Goal: Task Accomplishment & Management: Manage account settings

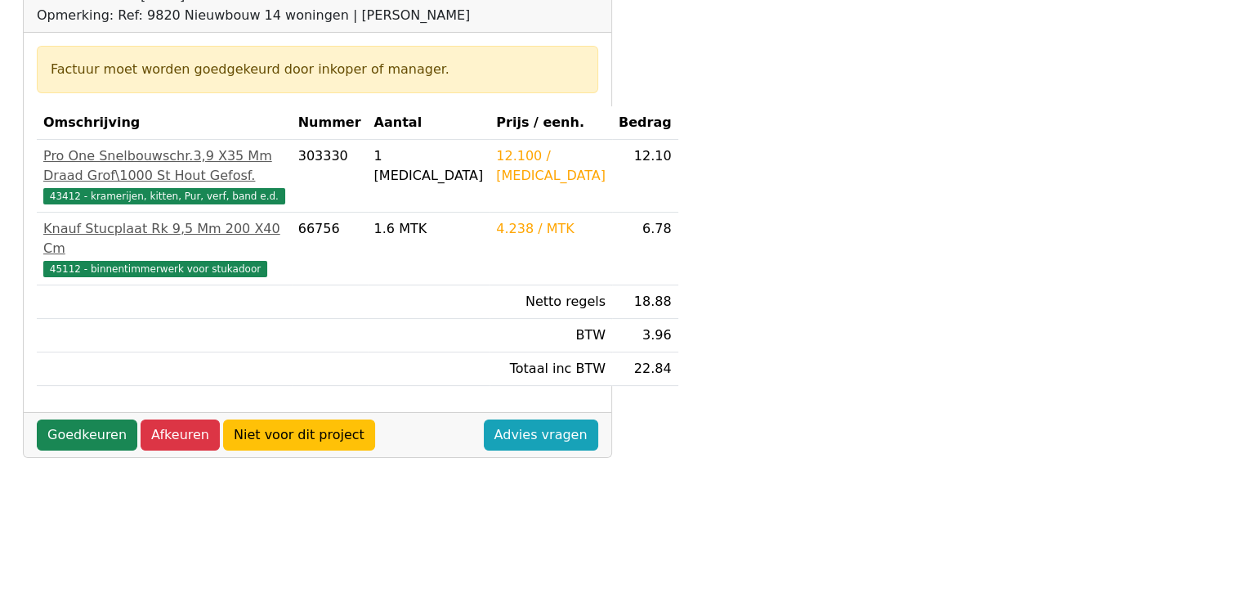
scroll to position [294, 0]
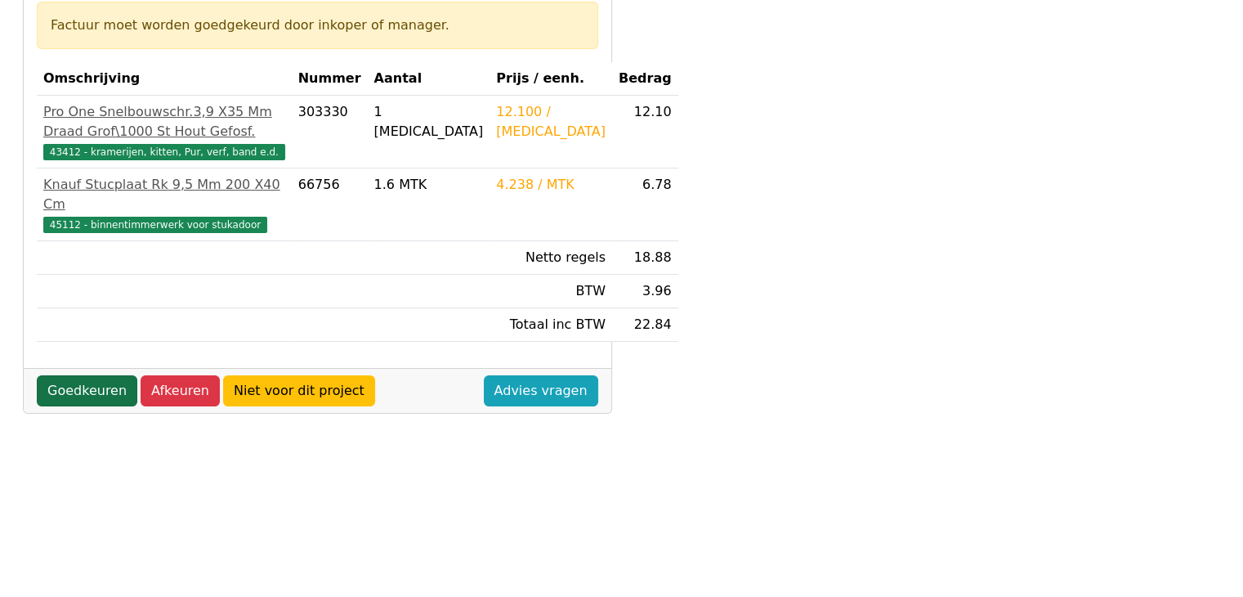
click at [88, 406] on link "Goedkeuren" at bounding box center [87, 390] width 101 height 31
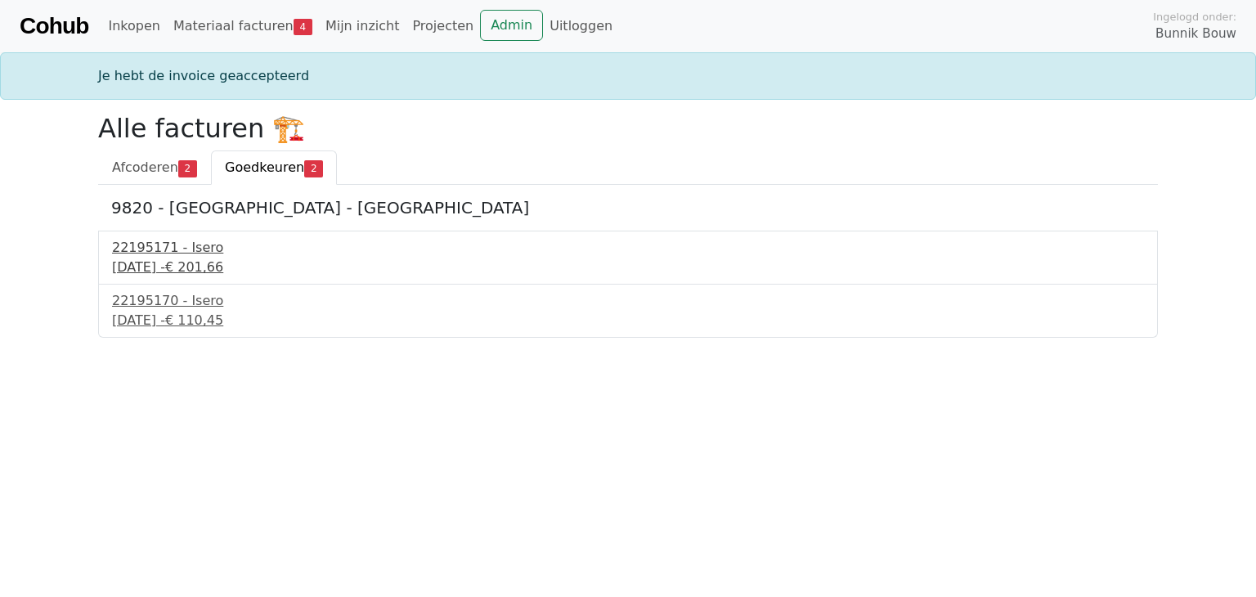
click at [150, 259] on div "8 september 2025 - € 201,66" at bounding box center [628, 267] width 1032 height 20
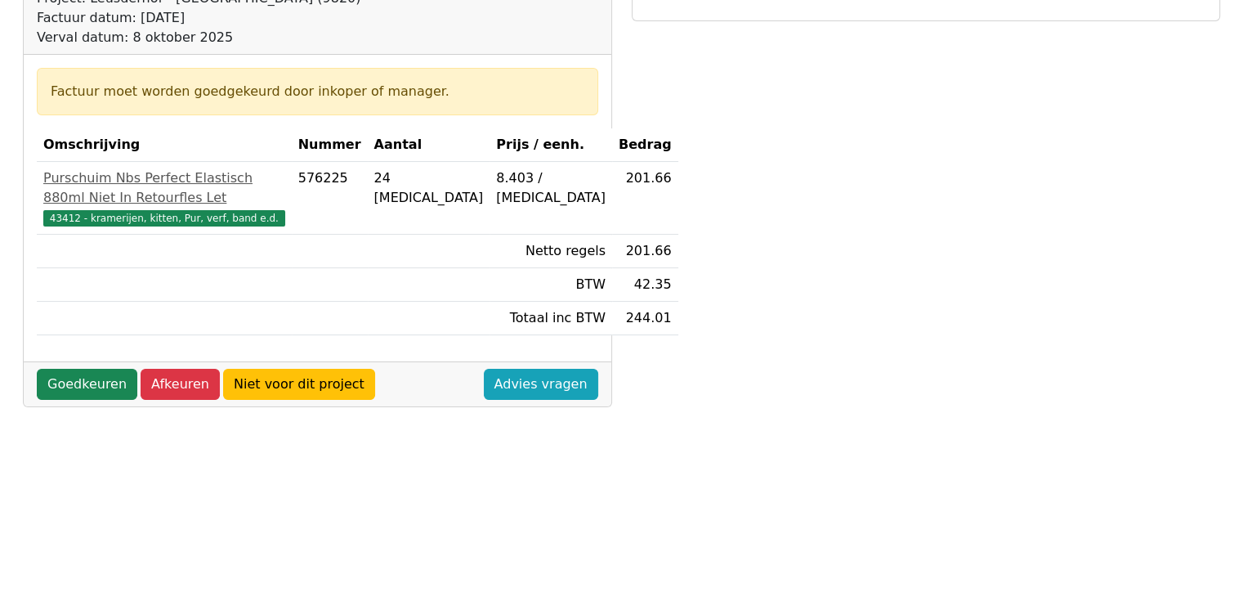
scroll to position [229, 0]
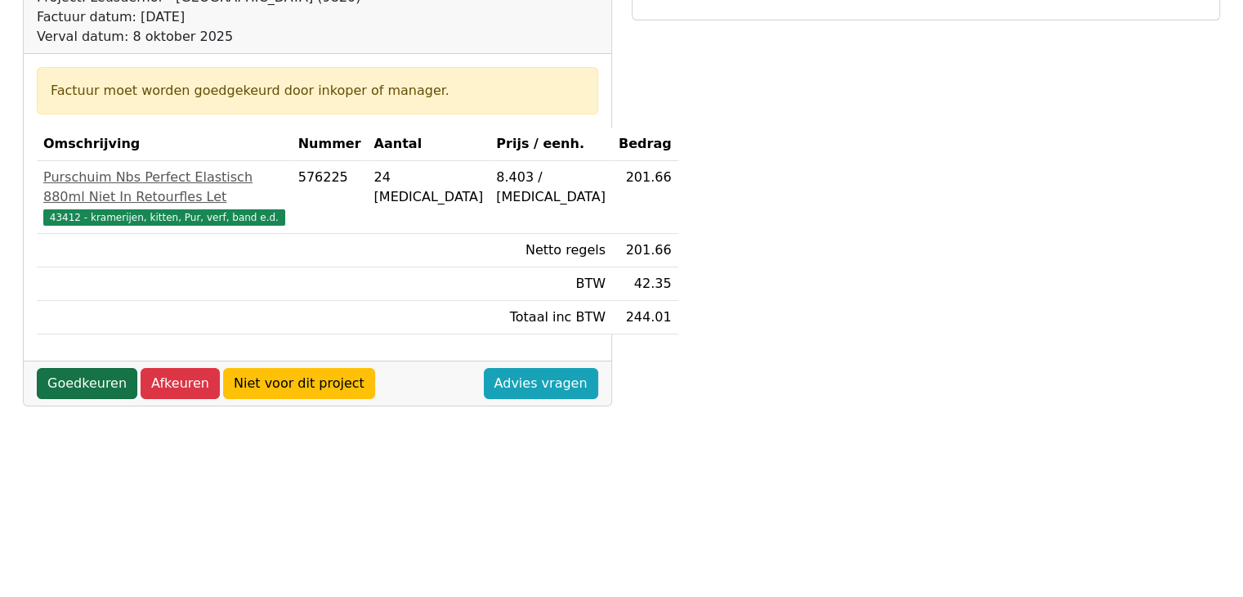
click at [87, 399] on link "Goedkeuren" at bounding box center [87, 383] width 101 height 31
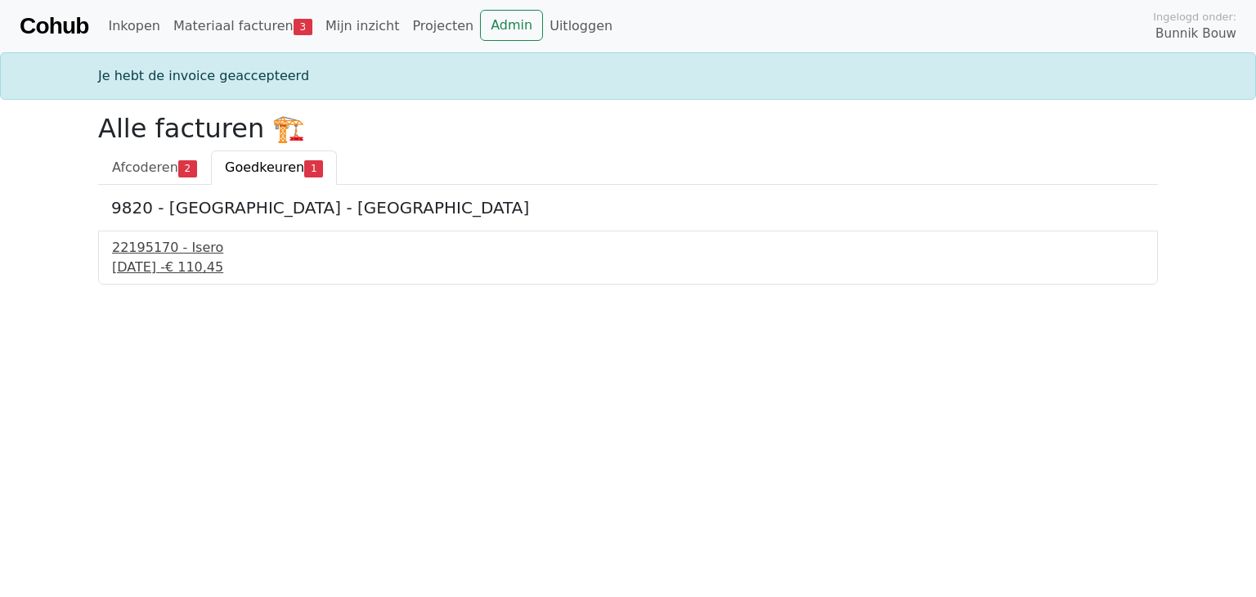
click at [170, 255] on div "22195170 - Isero" at bounding box center [628, 248] width 1032 height 20
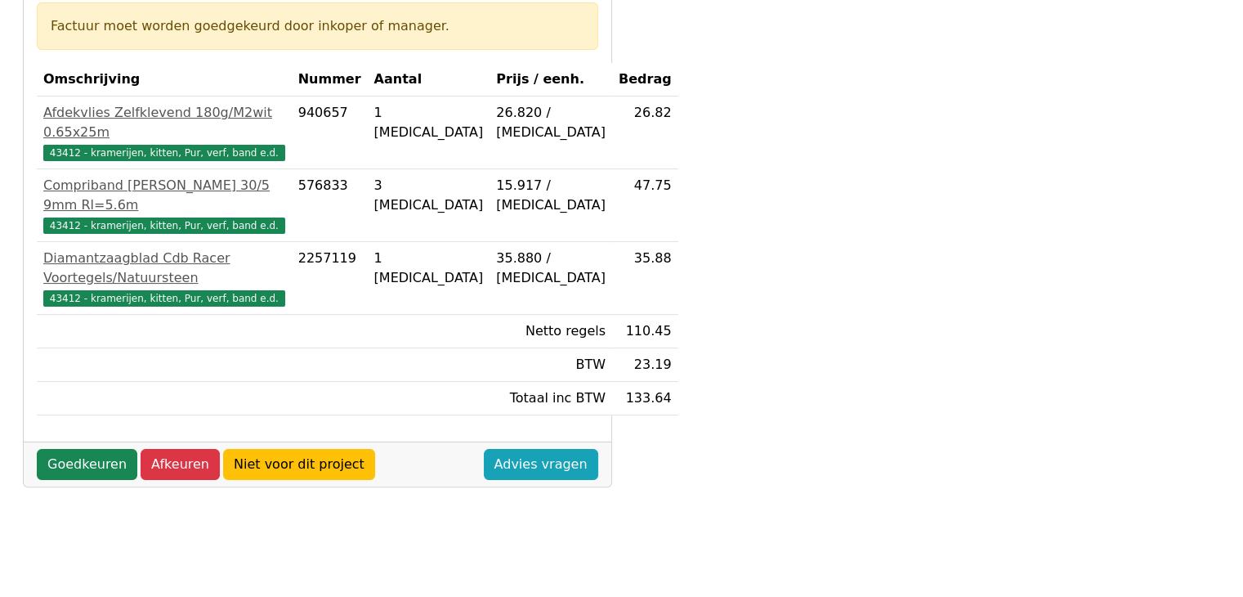
scroll to position [304, 0]
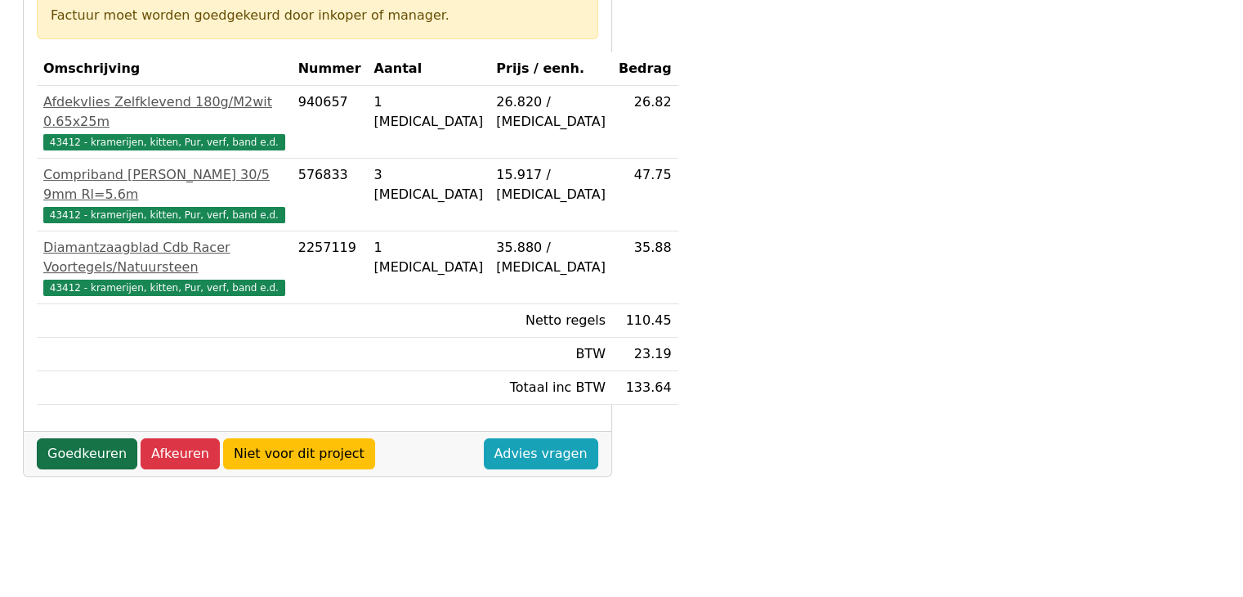
click at [88, 438] on link "Goedkeuren" at bounding box center [87, 453] width 101 height 31
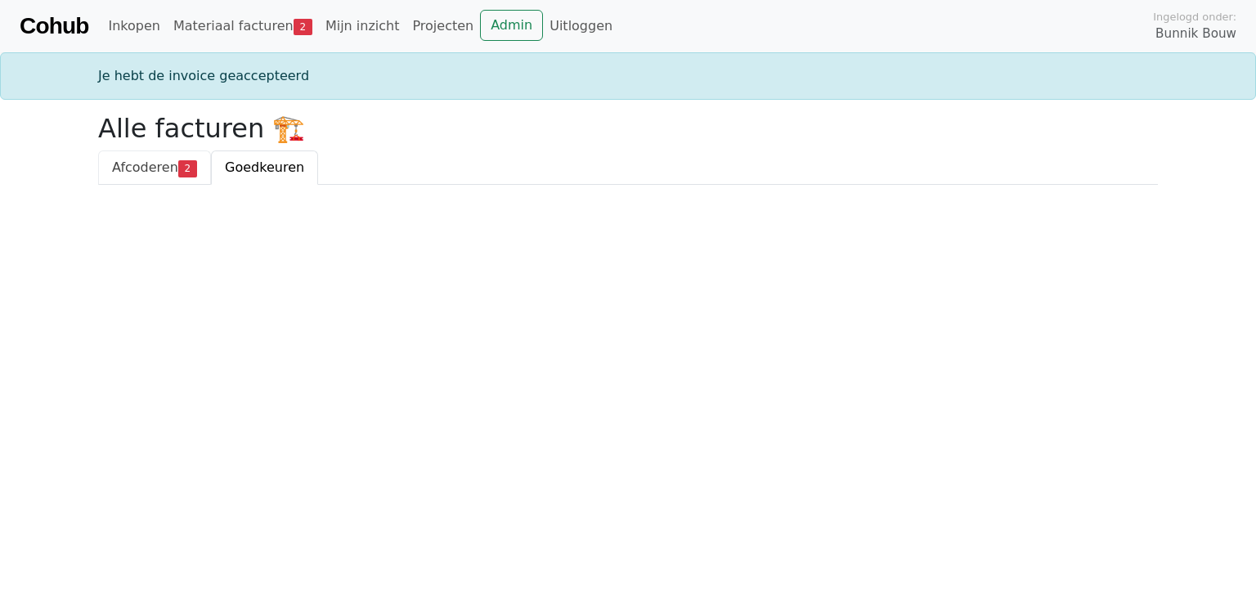
click at [150, 167] on span "Afcoderen" at bounding box center [145, 167] width 66 height 16
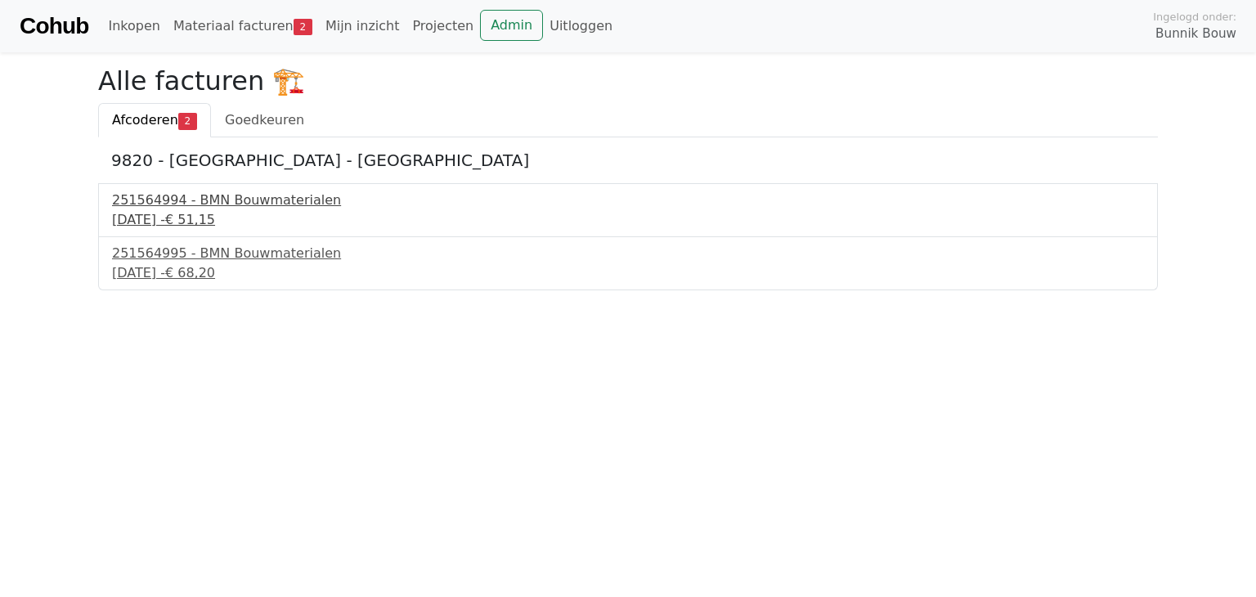
click at [200, 208] on div "251564994 - BMN Bouwmaterialen" at bounding box center [628, 200] width 1032 height 20
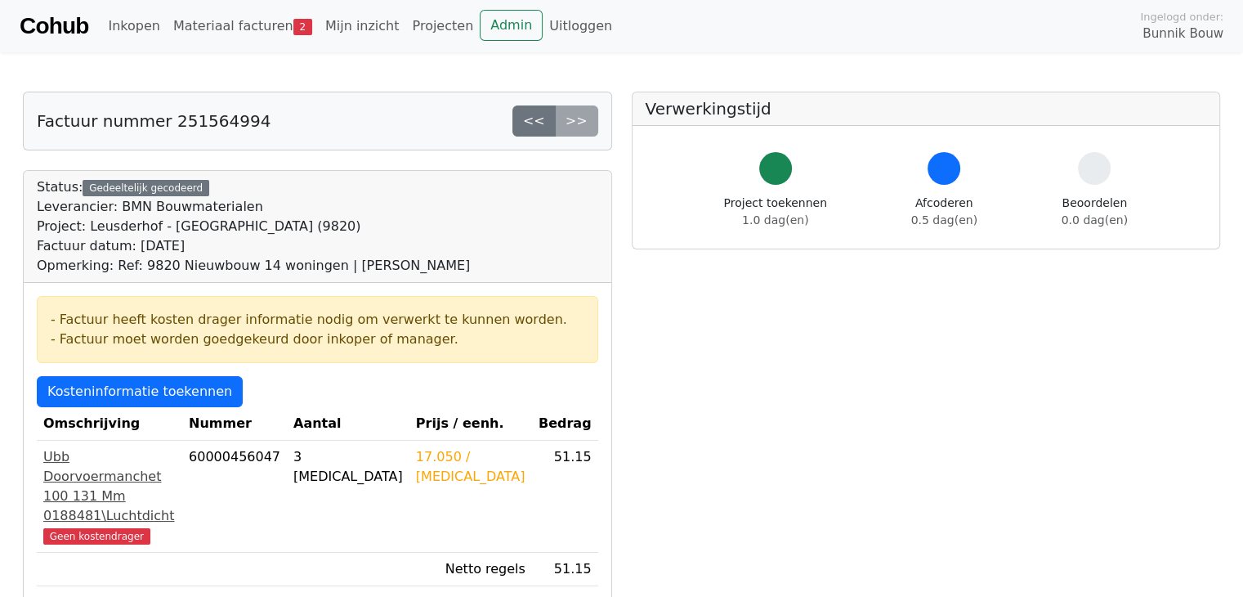
click at [100, 528] on span "Geen kostendrager" at bounding box center [96, 536] width 107 height 16
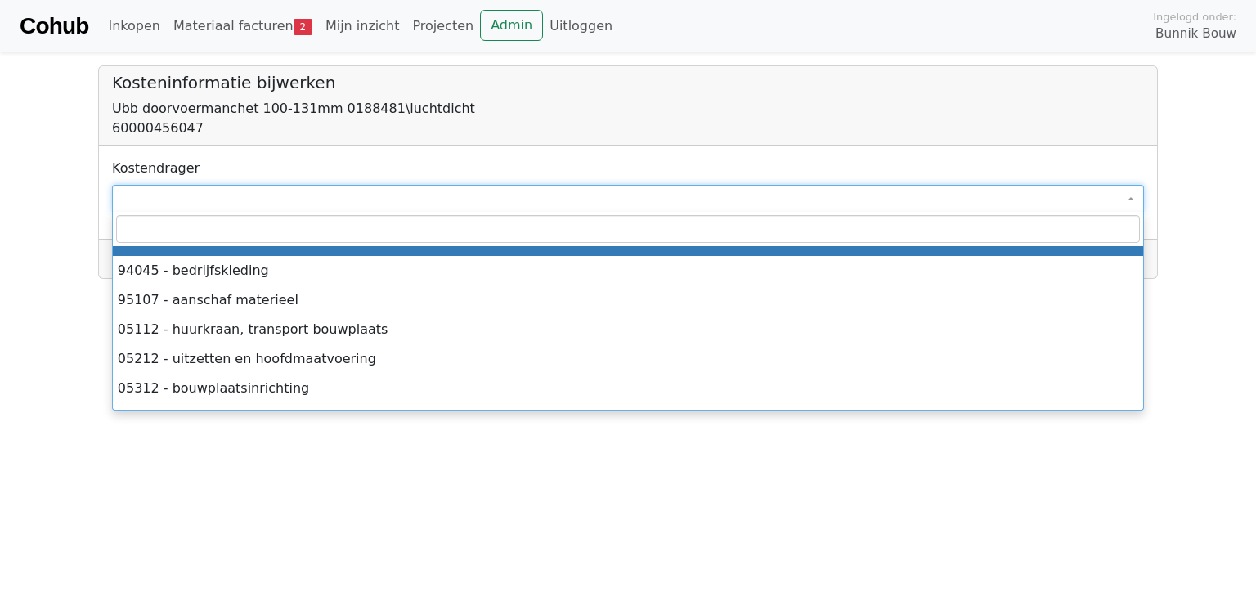
click at [157, 192] on span at bounding box center [628, 199] width 1032 height 28
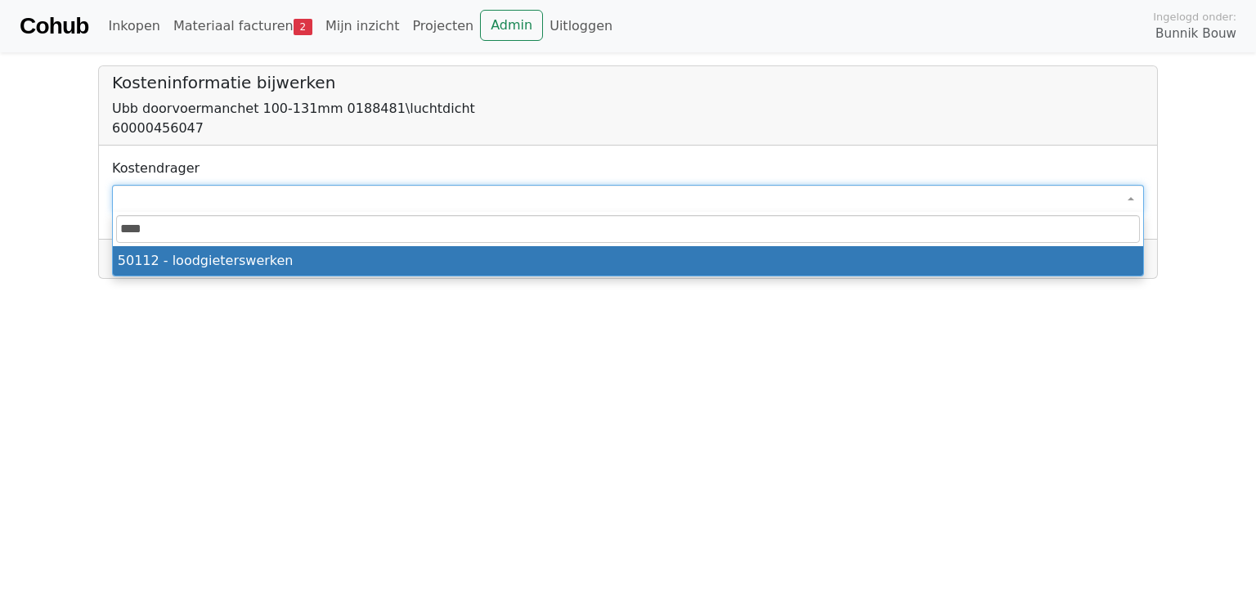
type input "*****"
select select "****"
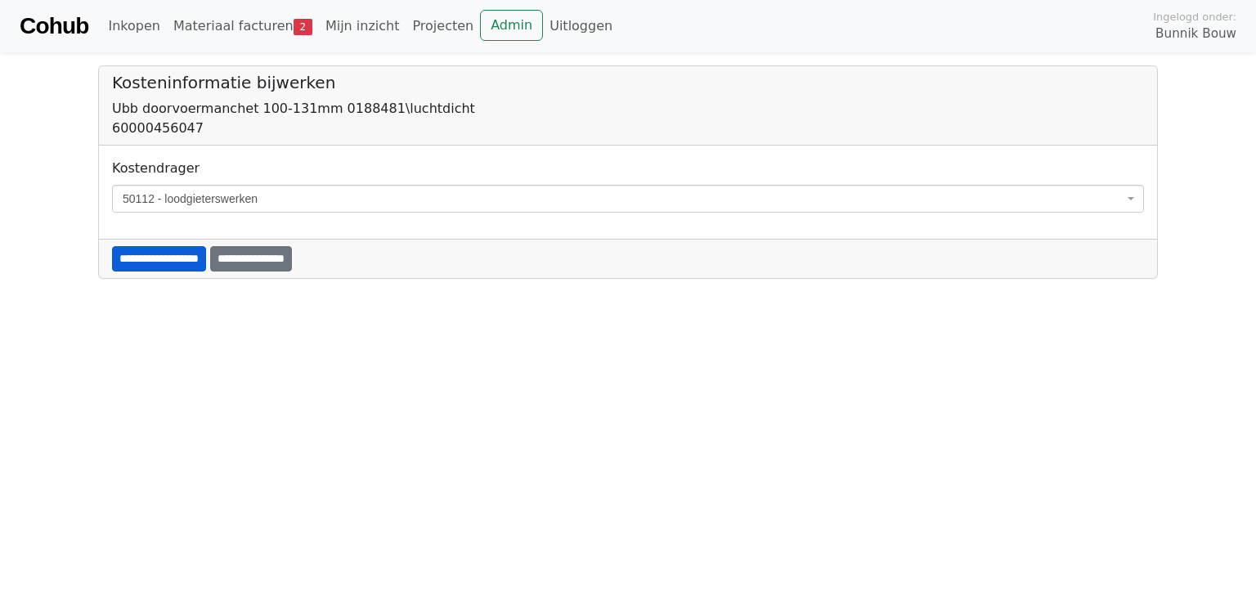
click at [161, 259] on input "**********" at bounding box center [159, 258] width 94 height 25
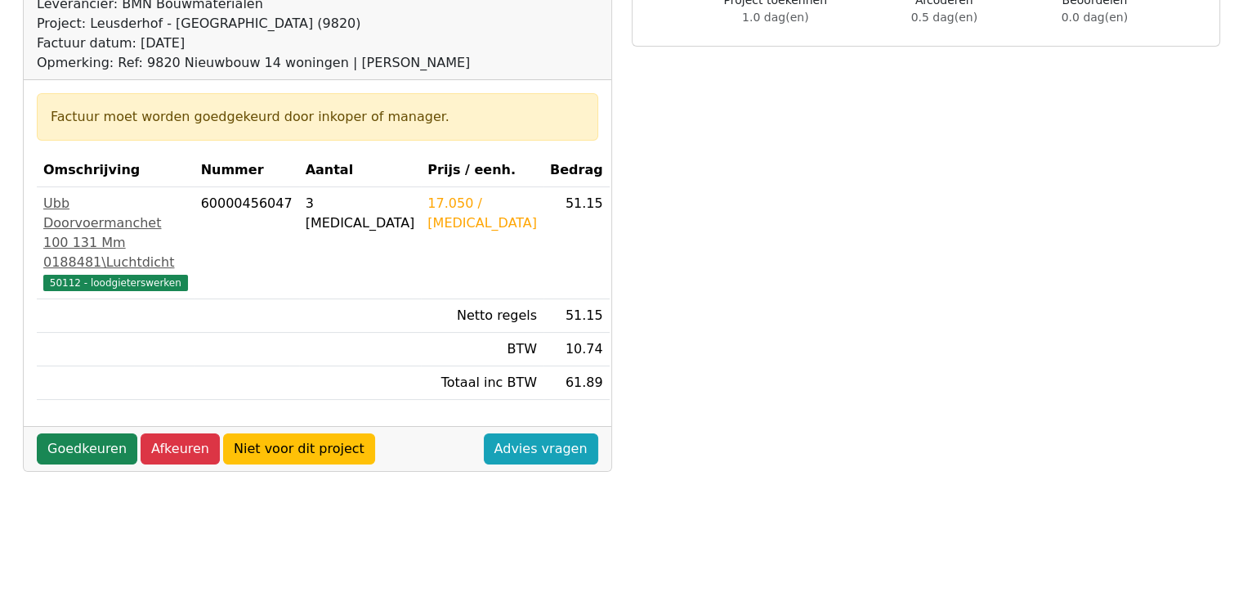
scroll to position [293, 0]
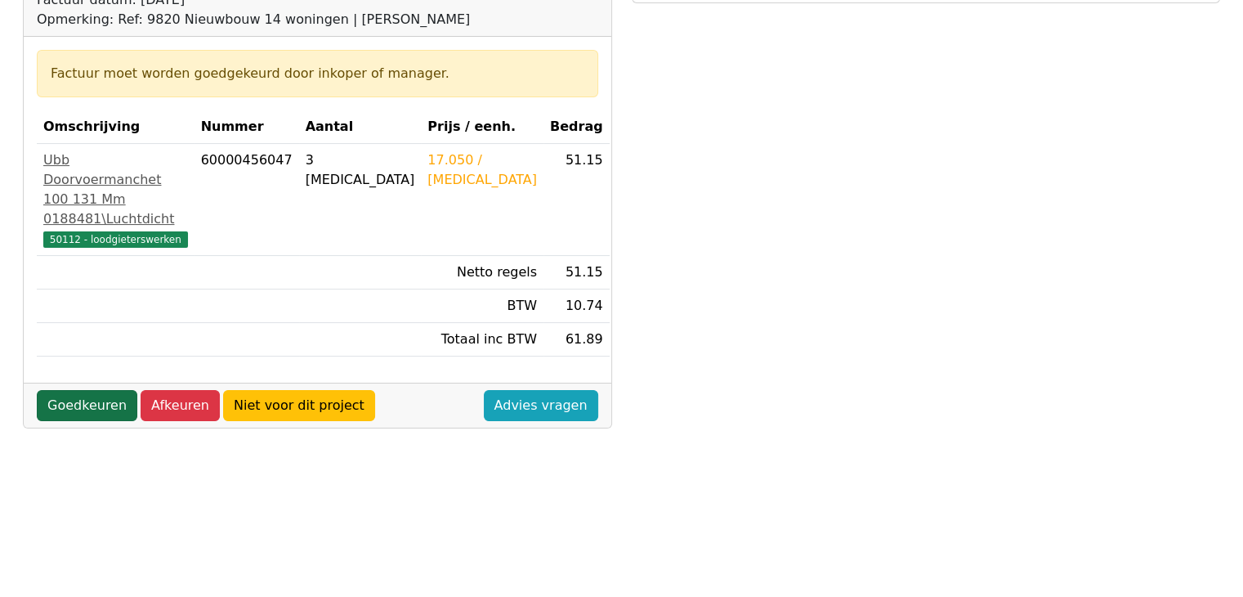
click at [60, 420] on link "Goedkeuren" at bounding box center [87, 405] width 101 height 31
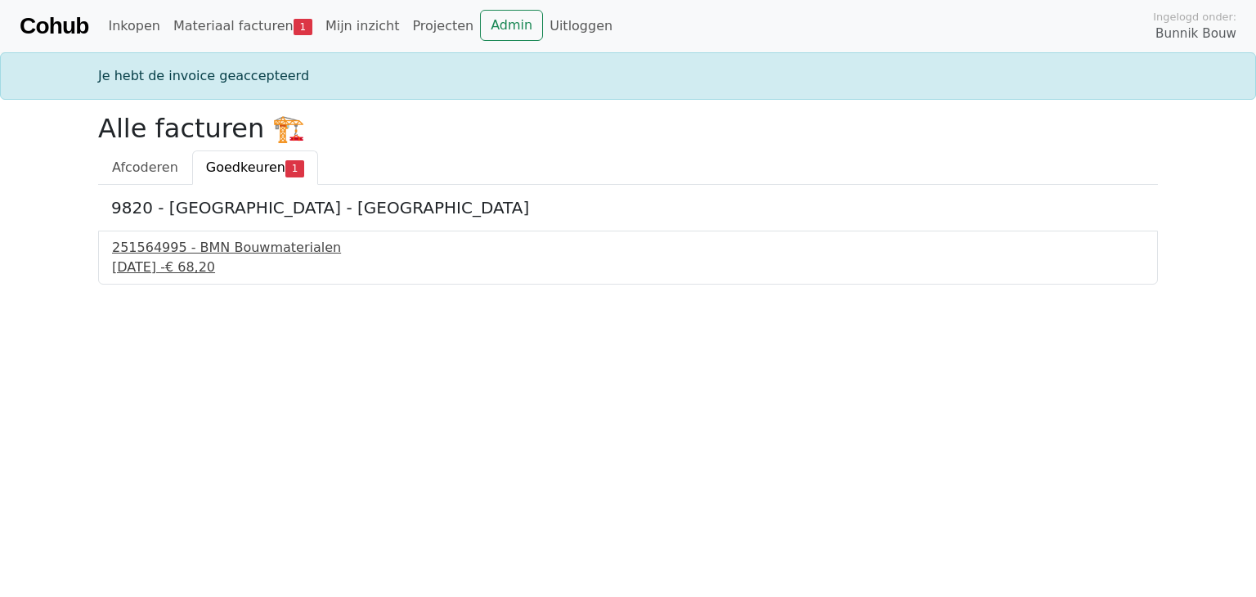
click at [158, 257] on div "[DATE] - € 68,20" at bounding box center [628, 267] width 1032 height 20
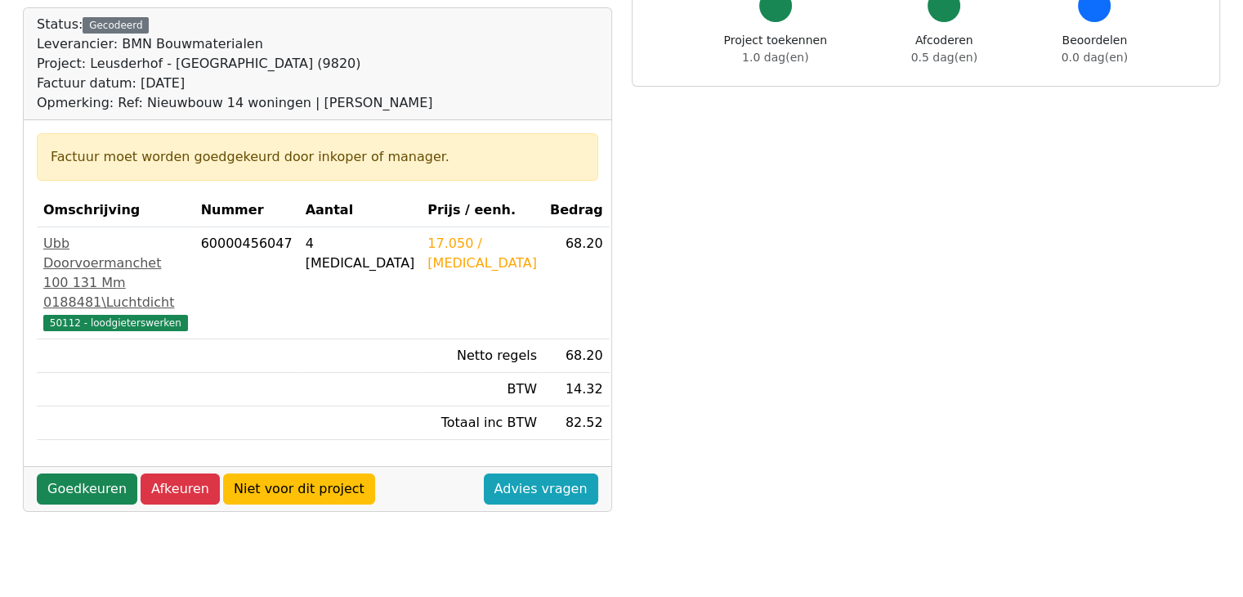
scroll to position [315, 0]
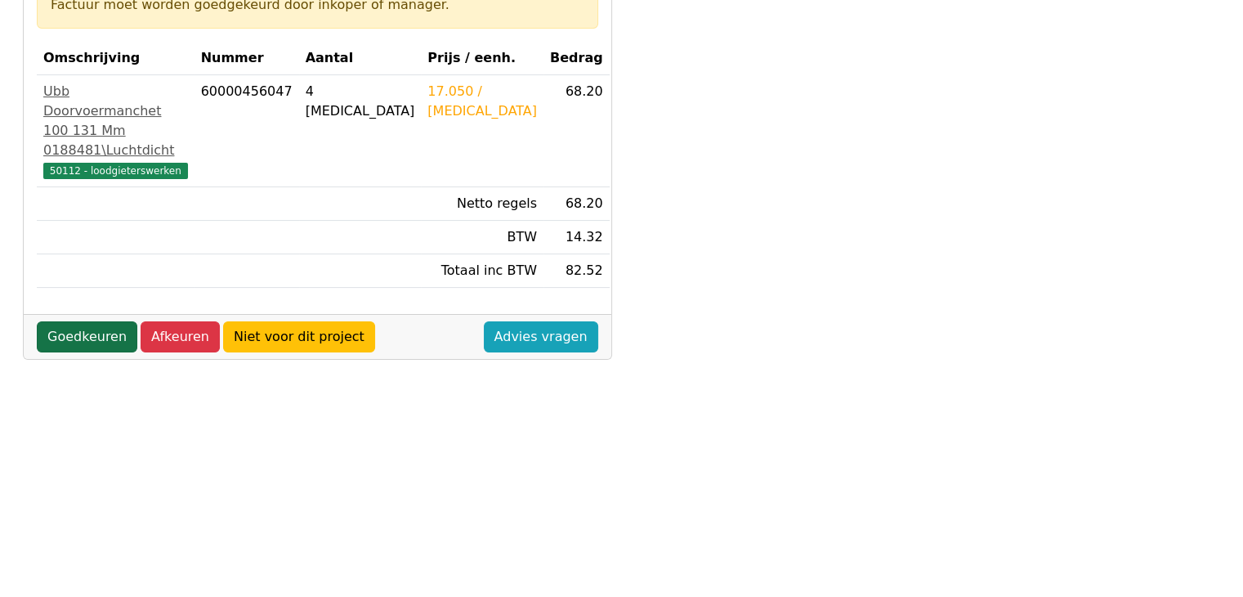
click at [107, 352] on link "Goedkeuren" at bounding box center [87, 336] width 101 height 31
